Goal: Find specific page/section: Find specific page/section

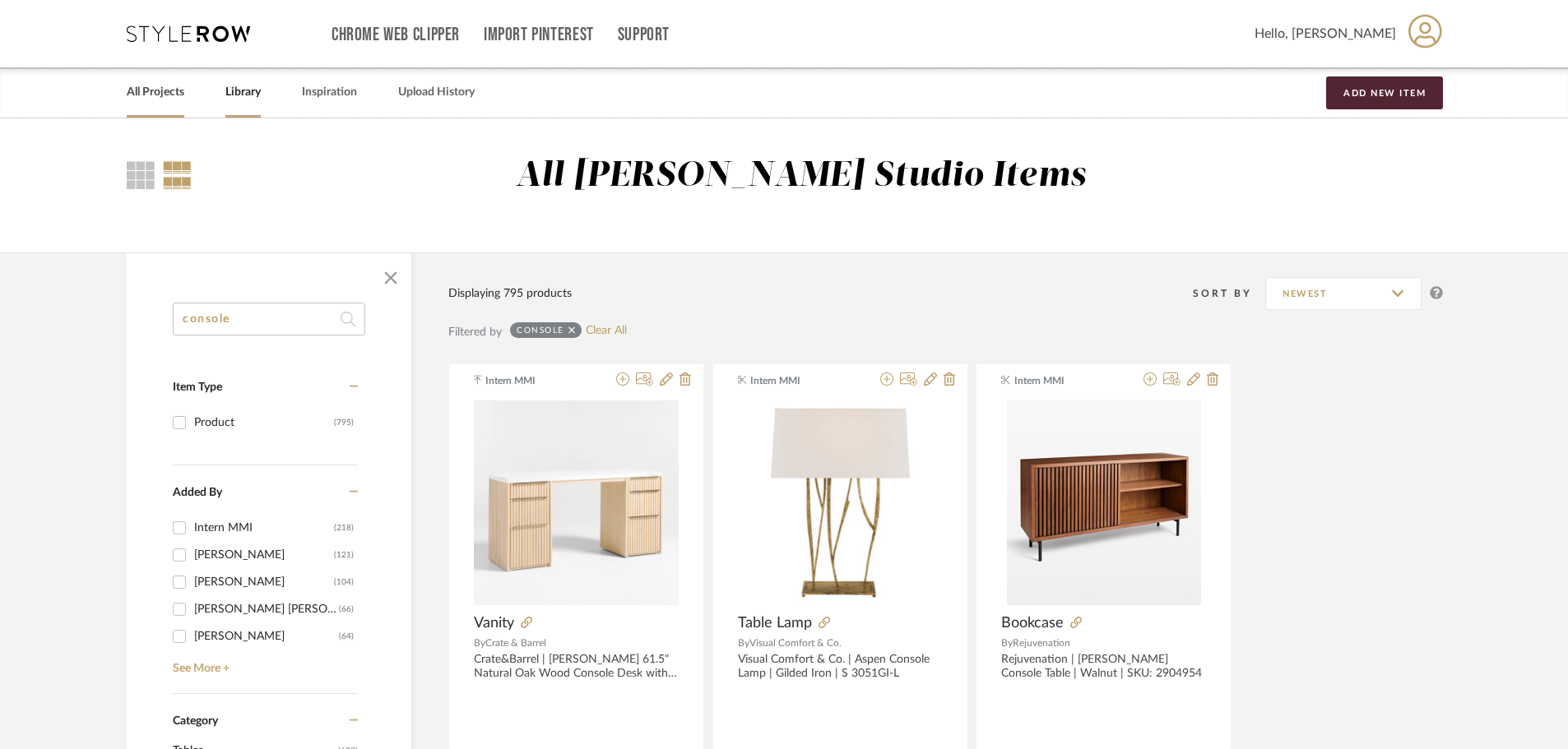
click at [161, 94] on link "All Projects" at bounding box center [155, 92] width 58 height 23
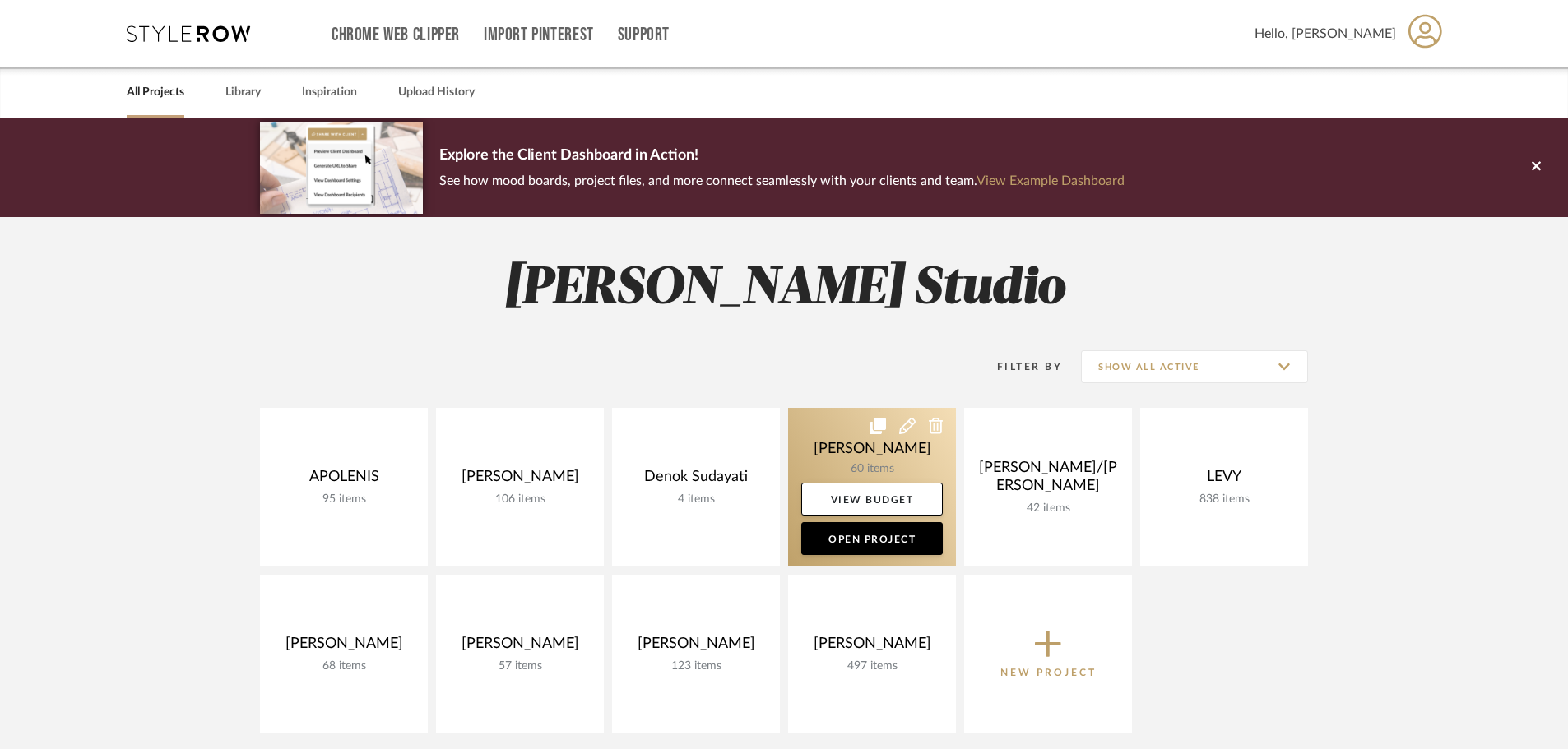
click at [875, 447] on link at bounding box center [872, 487] width 168 height 159
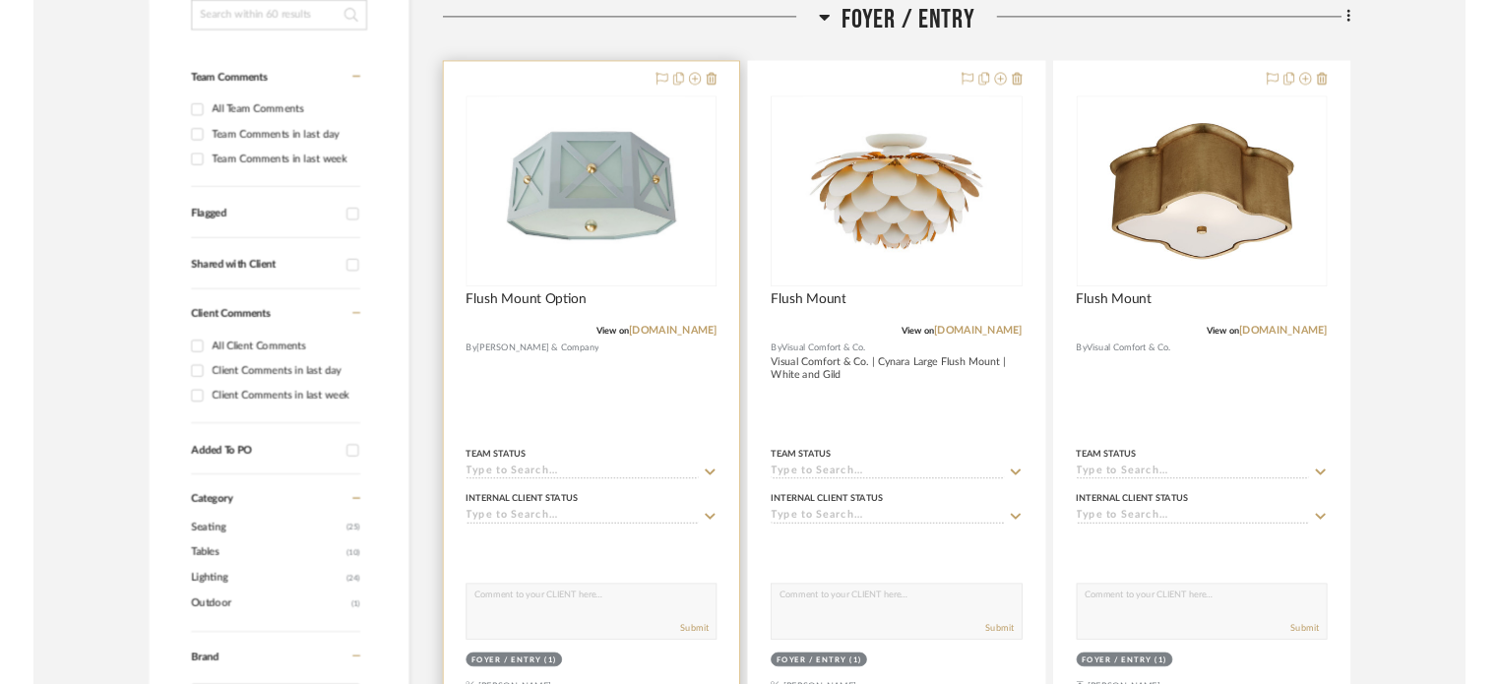
scroll to position [492, 0]
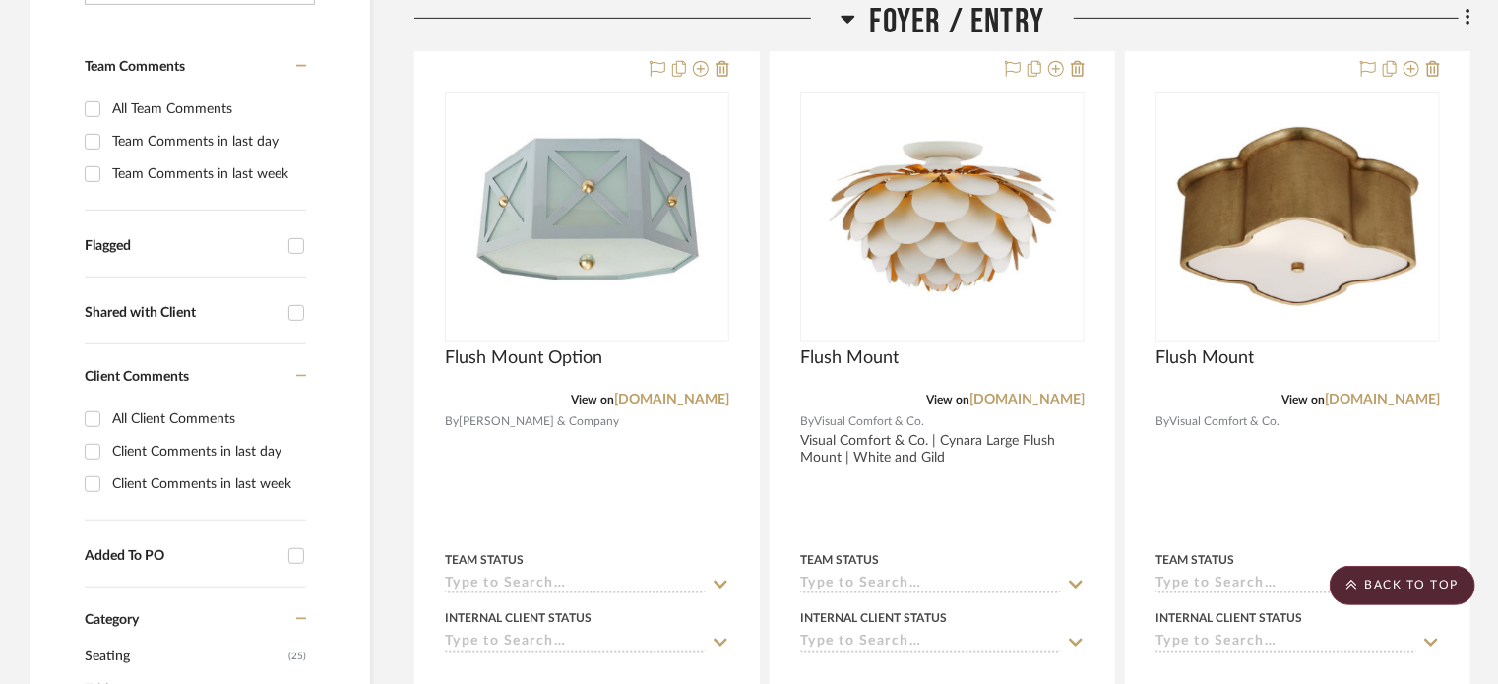
click at [631, 17] on div at bounding box center [612, 17] width 397 height 1
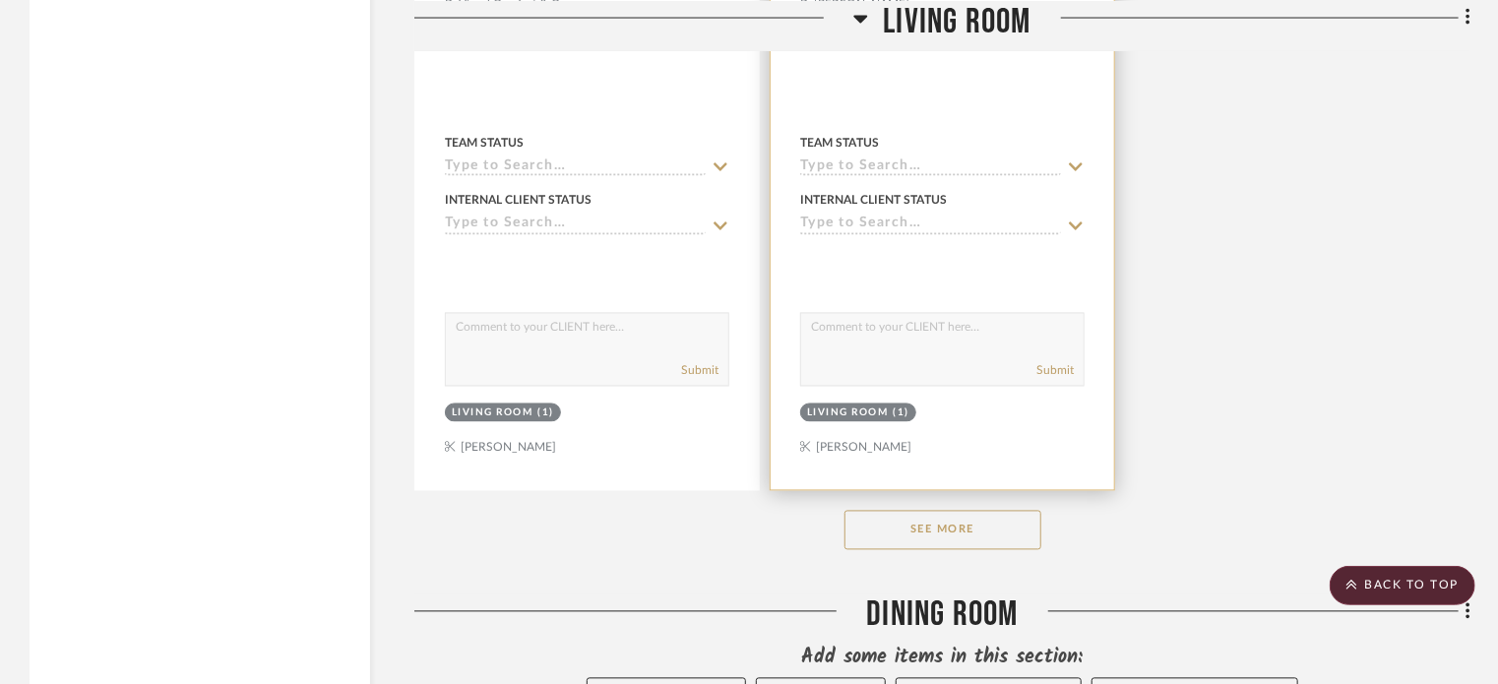
scroll to position [5511, 0]
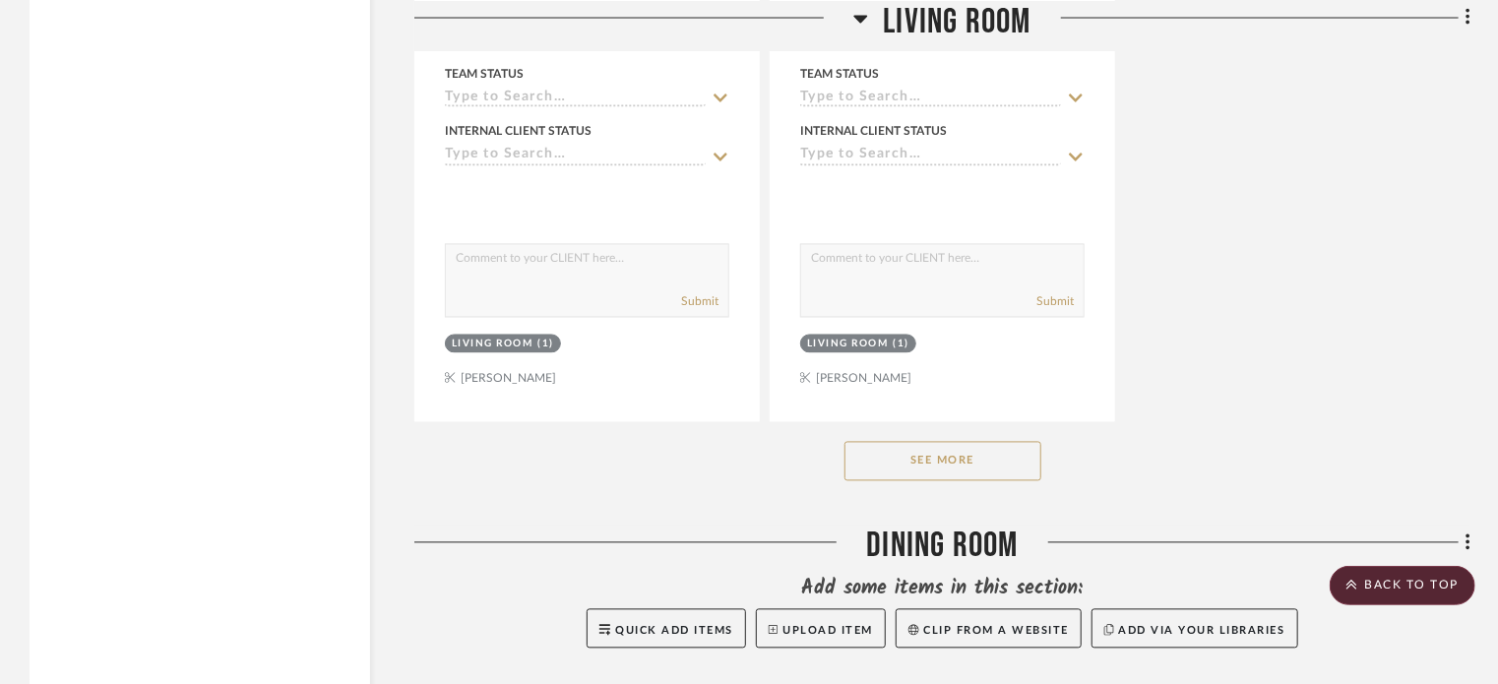
click at [1011, 461] on button "See More" at bounding box center [942, 461] width 197 height 39
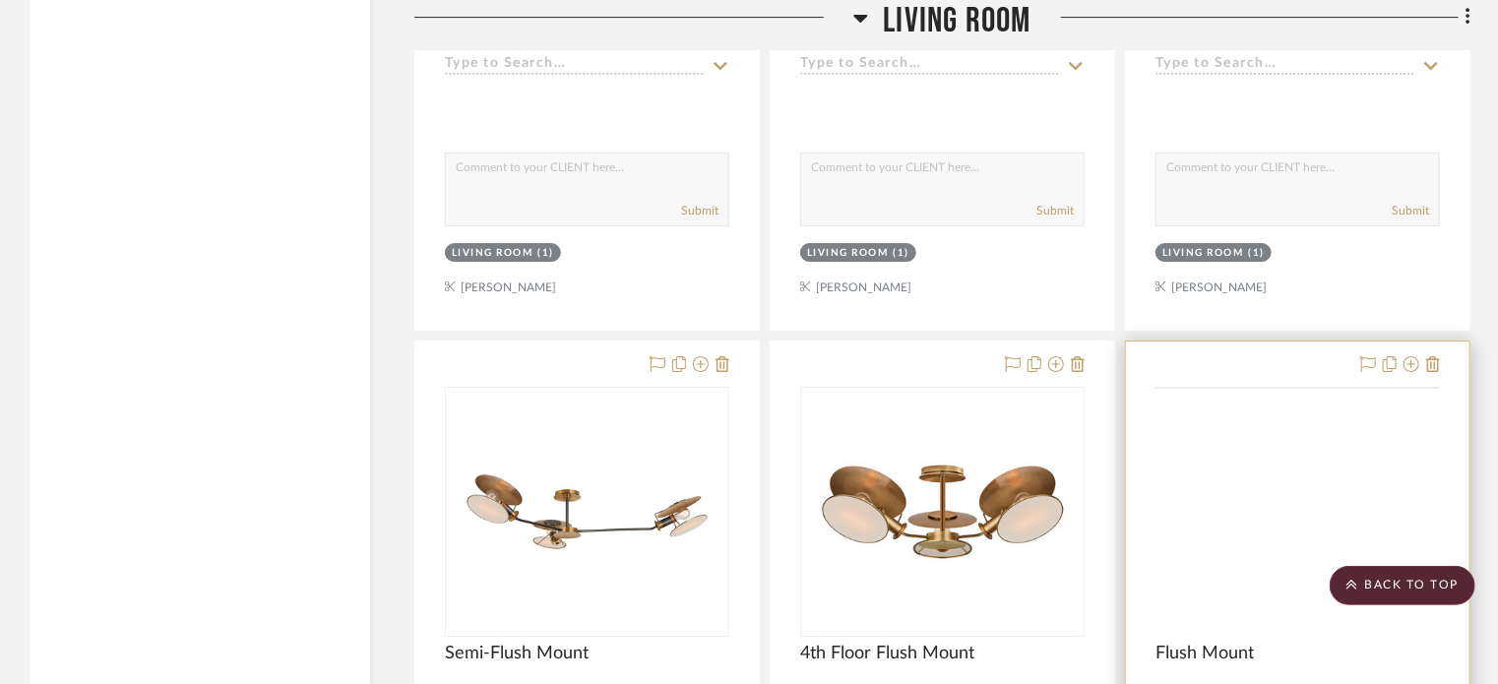
scroll to position [10923, 0]
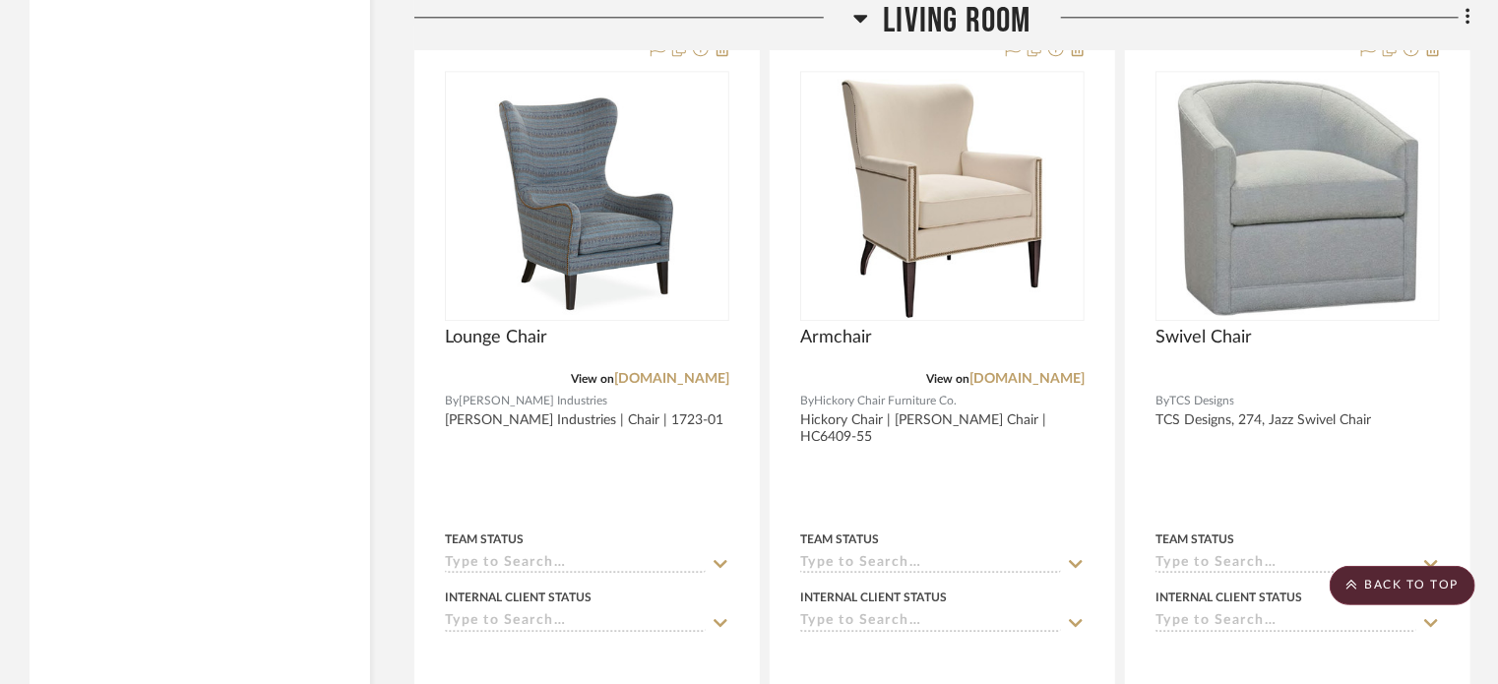
scroll to position [13777, 0]
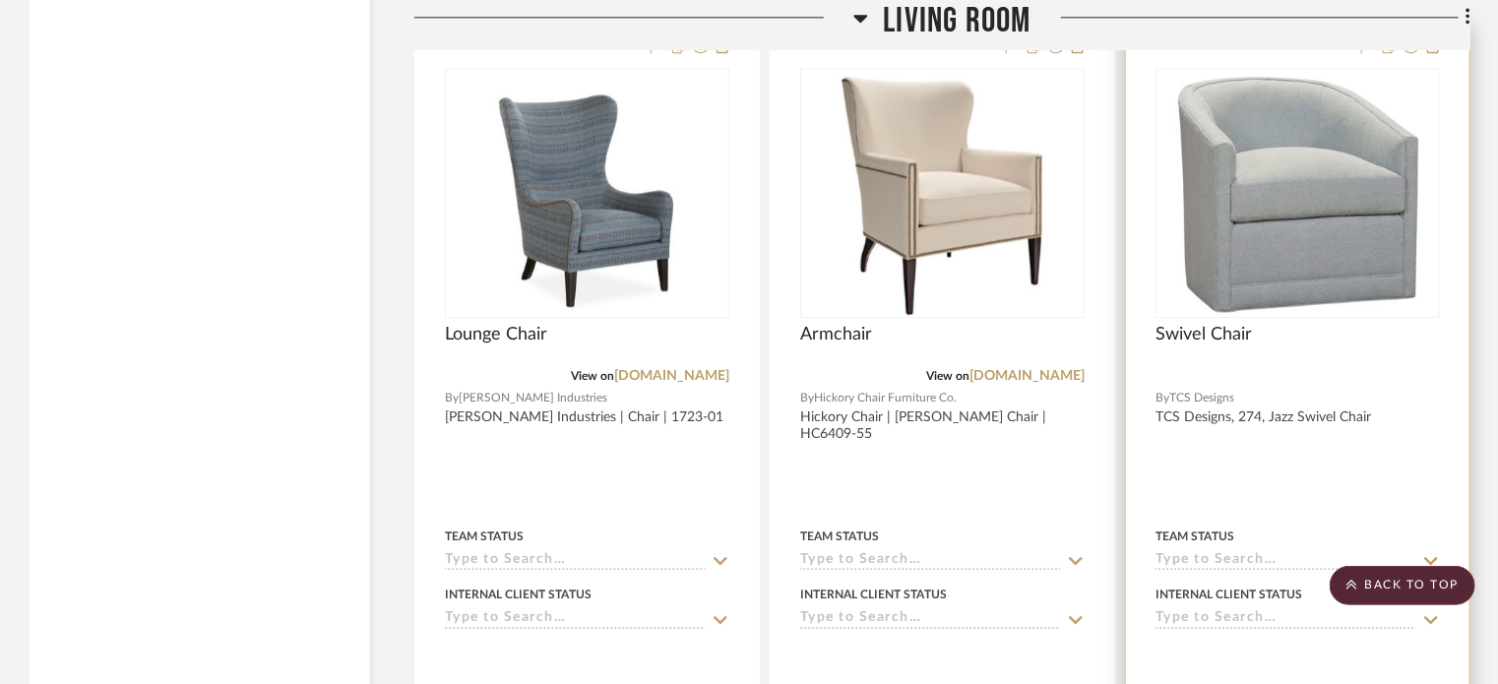
drag, startPoint x: 1280, startPoint y: 425, endPoint x: 1361, endPoint y: 457, distance: 86.6
click at [1361, 457] on div at bounding box center [1297, 453] width 343 height 861
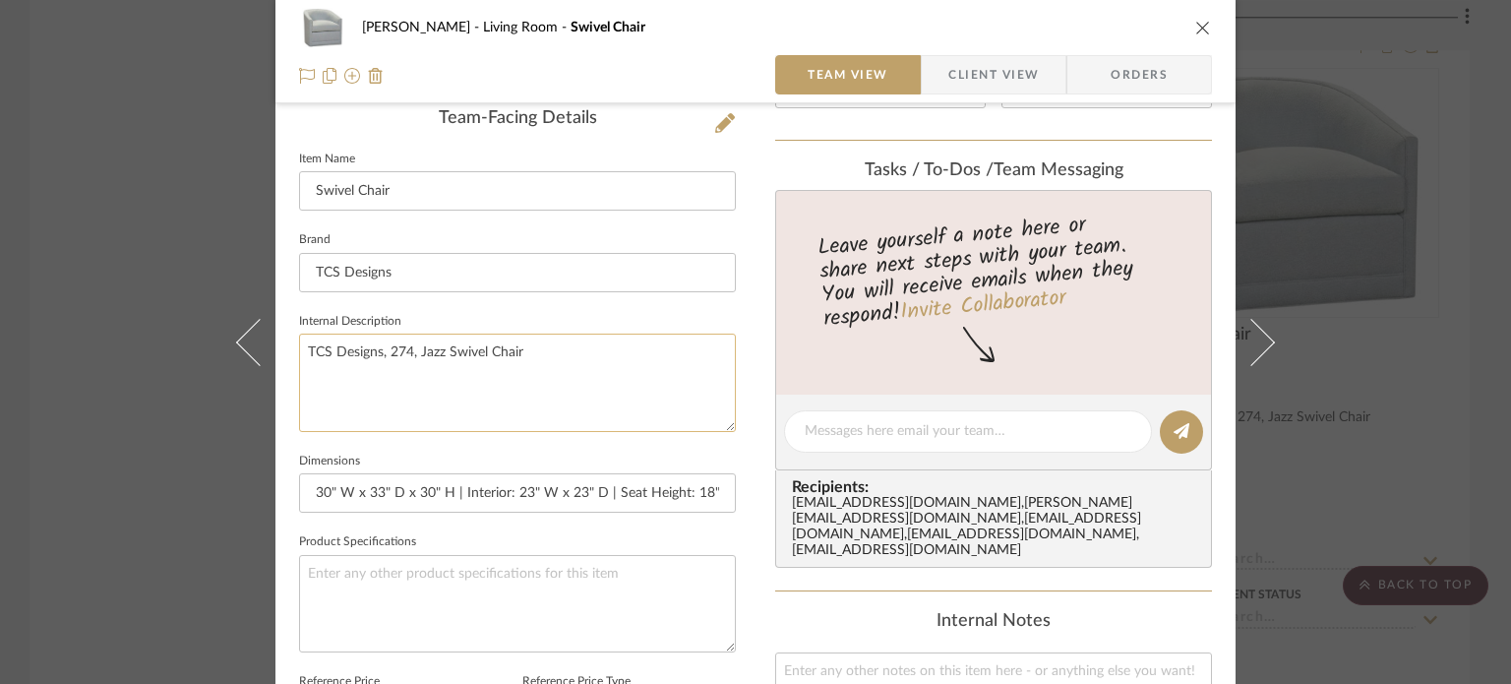
scroll to position [590, 0]
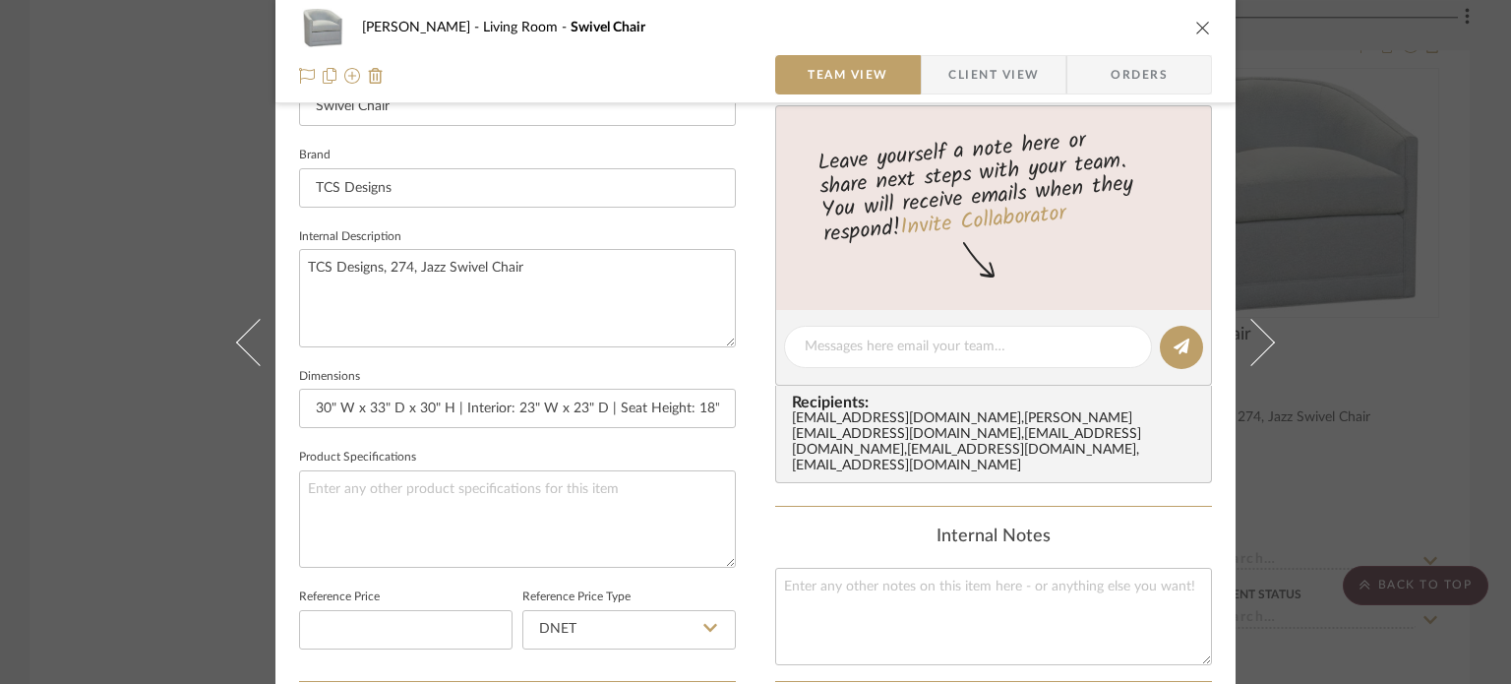
click at [89, 449] on div "[PERSON_NAME] Living Room Swivel Chair Team View Client View Orders Team-Facing…" at bounding box center [755, 342] width 1511 height 684
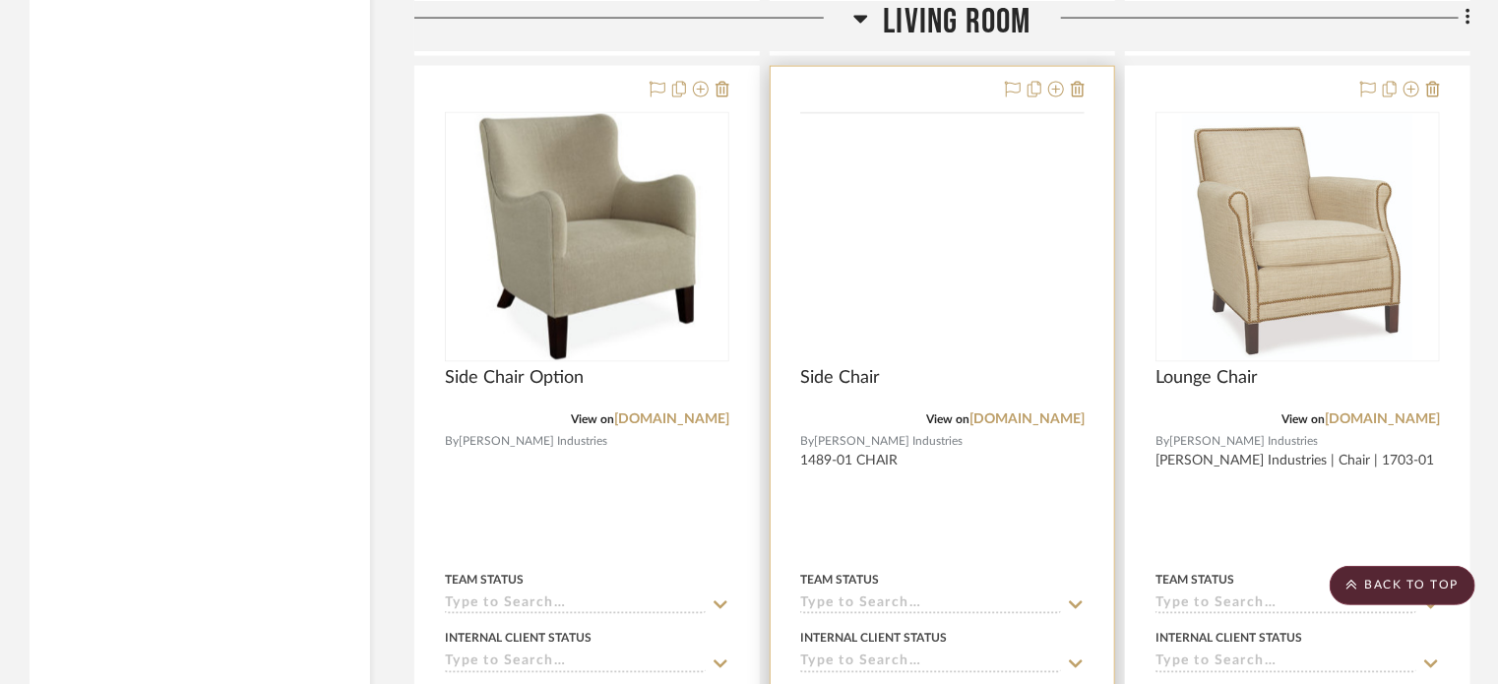
scroll to position [12891, 0]
